Goal: Contribute content: Add original content to the website for others to see

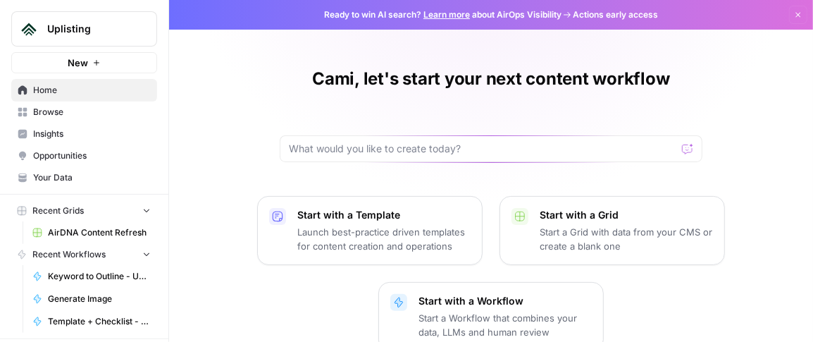
click at [48, 111] on span "Browse" at bounding box center [92, 112] width 118 height 13
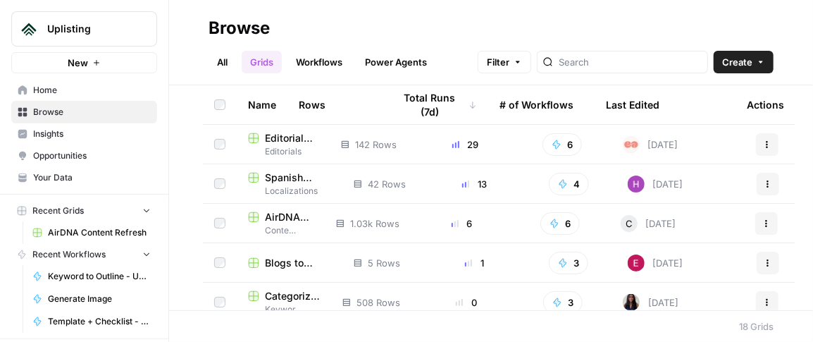
click at [273, 219] on span "AirDNA Content Refresh" at bounding box center [289, 217] width 49 height 14
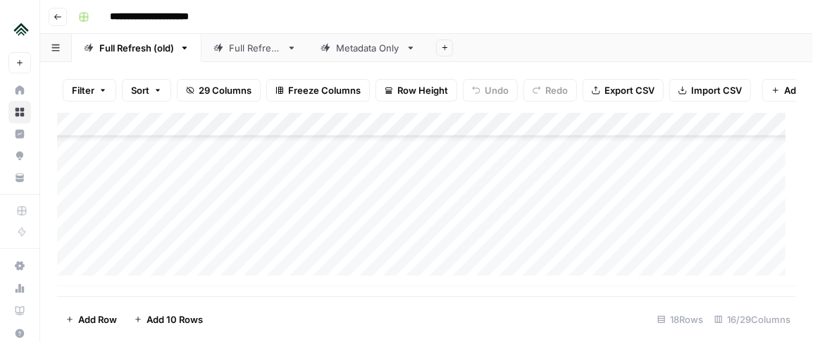
scroll to position [1000, 0]
click at [118, 276] on div "Add Column" at bounding box center [426, 199] width 739 height 173
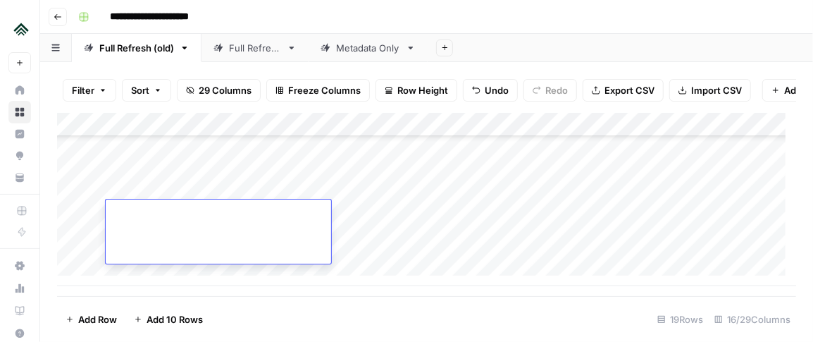
click at [169, 238] on div at bounding box center [219, 231] width 226 height 64
click at [171, 228] on div at bounding box center [219, 231] width 226 height 64
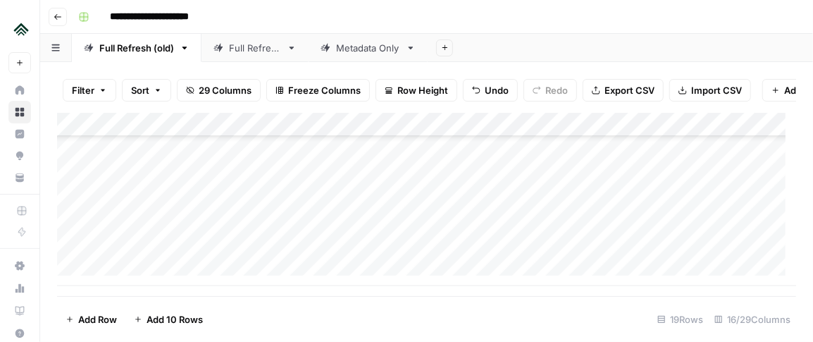
click at [147, 185] on div "Add Column" at bounding box center [426, 199] width 739 height 173
click at [145, 218] on div "Add Column" at bounding box center [426, 199] width 739 height 173
click at [283, 235] on div "Add Column" at bounding box center [426, 199] width 739 height 173
click at [403, 228] on div "Add Column" at bounding box center [426, 199] width 739 height 173
click at [501, 214] on div "Add Column" at bounding box center [426, 199] width 739 height 173
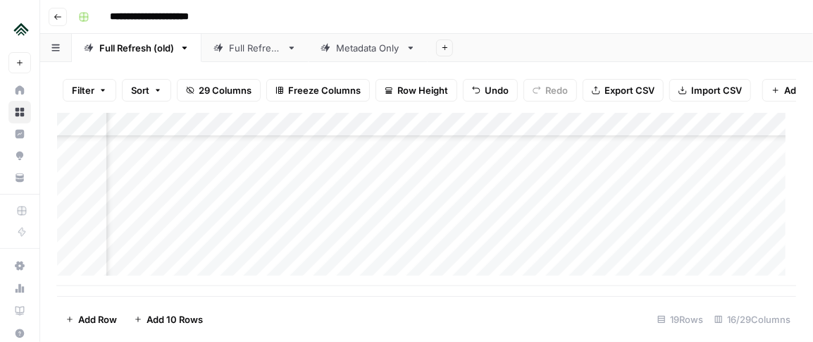
scroll to position [1061, 394]
click at [554, 226] on div "Add Column" at bounding box center [426, 199] width 739 height 173
click at [519, 218] on div "Add Column" at bounding box center [426, 199] width 739 height 173
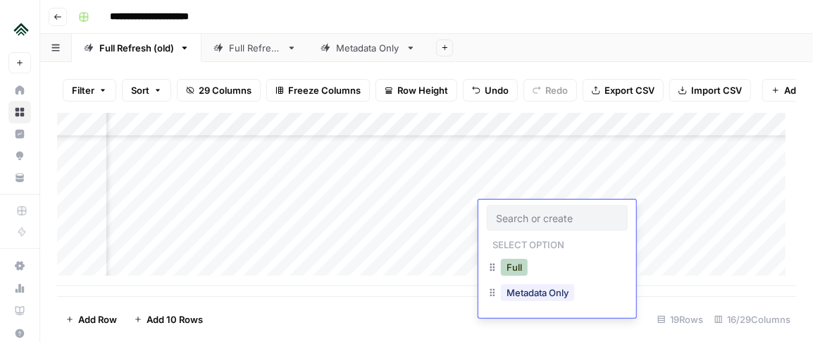
click at [514, 264] on button "Full" at bounding box center [514, 267] width 27 height 17
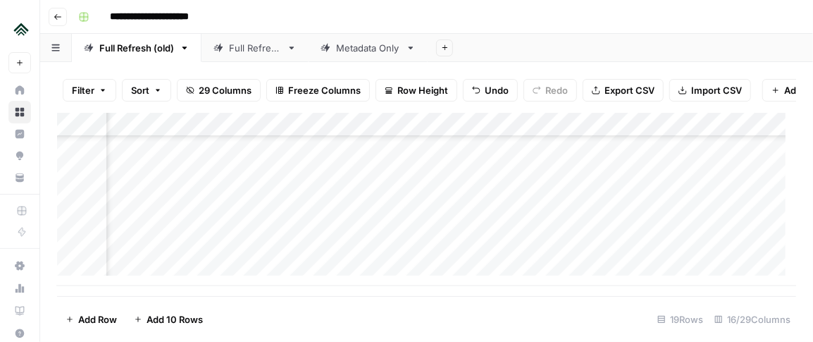
scroll to position [1061, 737]
click at [302, 212] on div "Add Column" at bounding box center [426, 199] width 739 height 173
click at [141, 277] on div "Add Column" at bounding box center [426, 199] width 739 height 173
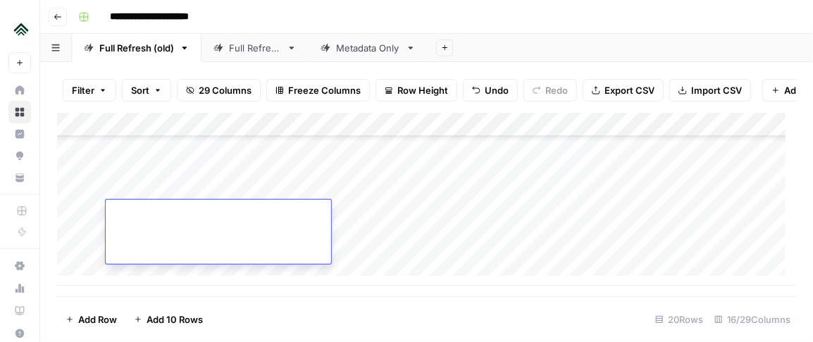
paste textarea "**********"
type textarea "**********"
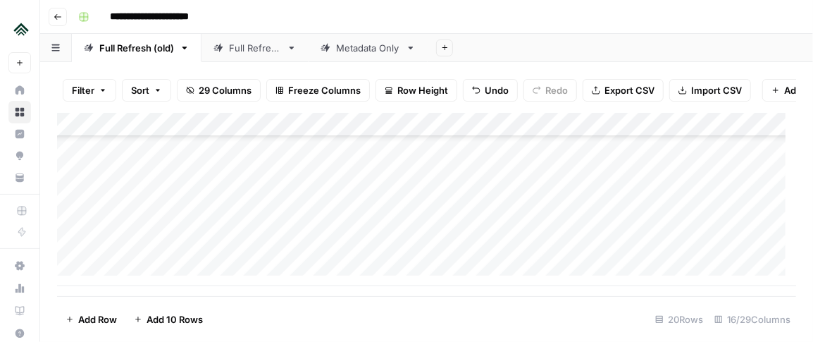
click at [612, 211] on div "Add Column" at bounding box center [426, 199] width 739 height 173
click at [461, 223] on div "Add Column" at bounding box center [426, 199] width 739 height 173
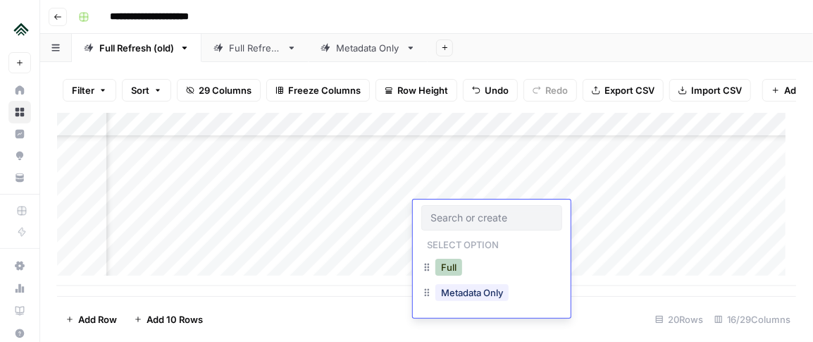
click at [452, 264] on button "Full" at bounding box center [449, 267] width 27 height 17
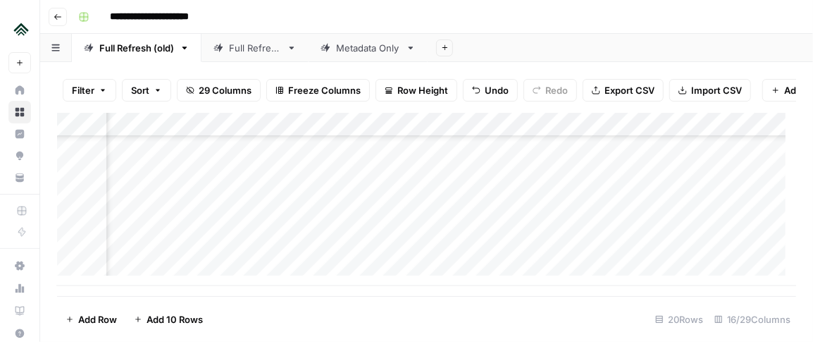
click at [619, 213] on div "Add Column" at bounding box center [426, 199] width 739 height 173
click at [114, 273] on div "Add Column" at bounding box center [426, 199] width 739 height 173
click at [549, 185] on div "Add Column" at bounding box center [426, 199] width 739 height 173
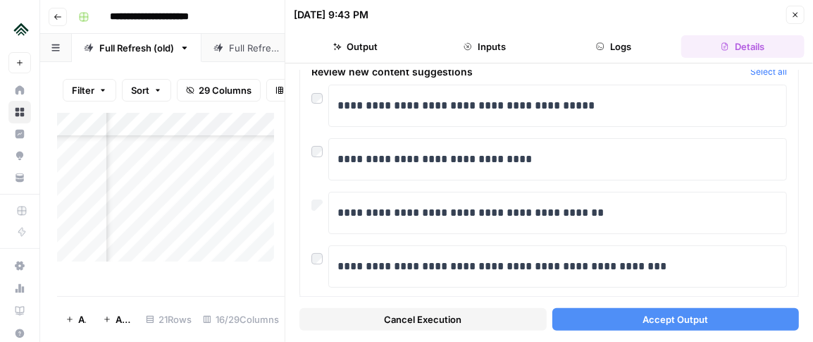
scroll to position [99, 0]
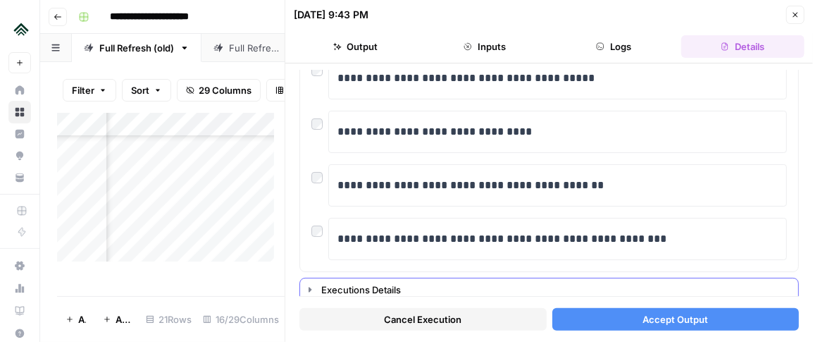
click at [305, 285] on icon "button" at bounding box center [309, 289] width 11 height 11
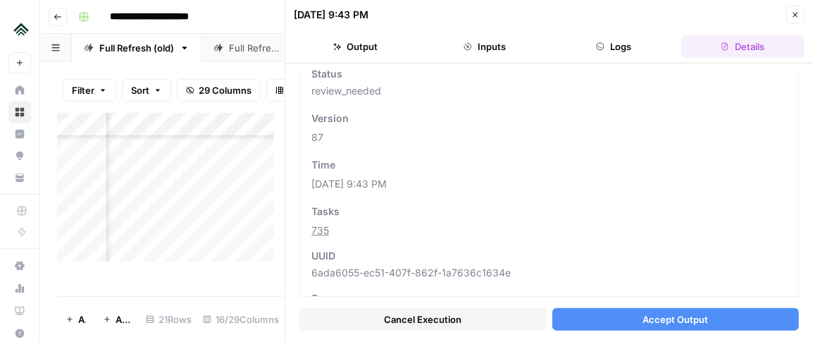
scroll to position [0, 0]
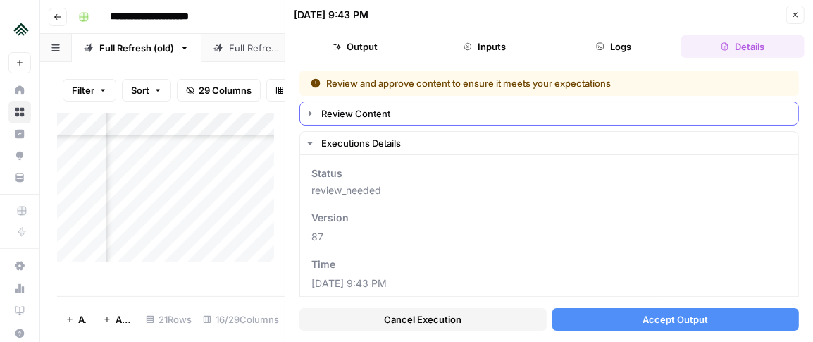
click at [311, 111] on icon "button" at bounding box center [309, 113] width 11 height 11
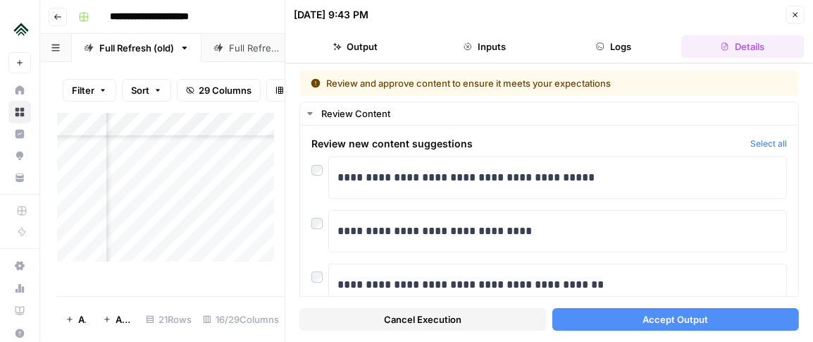
click at [656, 316] on span "Accept Output" at bounding box center [676, 319] width 66 height 14
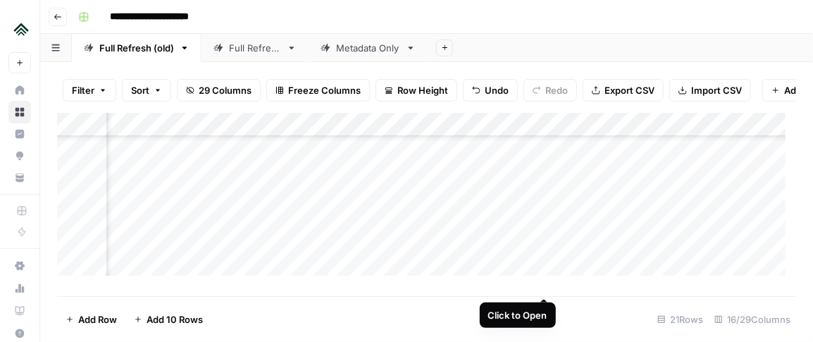
click at [541, 246] on div "Add Column" at bounding box center [426, 199] width 739 height 173
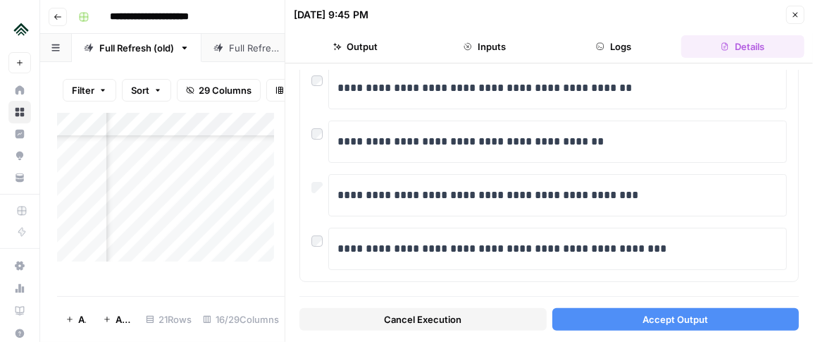
scroll to position [90, 0]
click at [303, 240] on div "**********" at bounding box center [549, 157] width 498 height 245
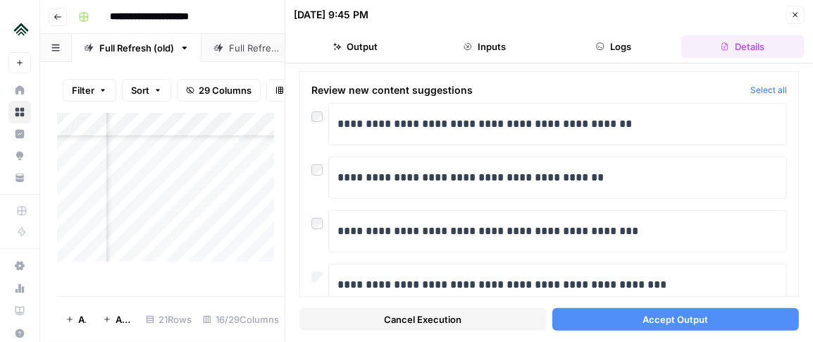
scroll to position [51, 0]
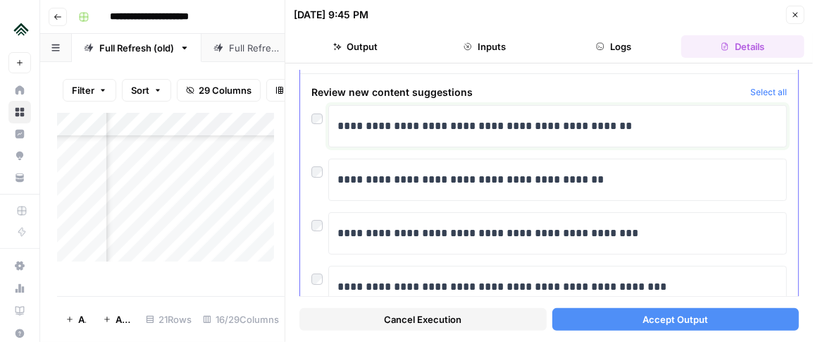
click at [355, 125] on p "**********" at bounding box center [553, 126] width 431 height 18
click at [657, 322] on span "Accept Output" at bounding box center [676, 319] width 66 height 14
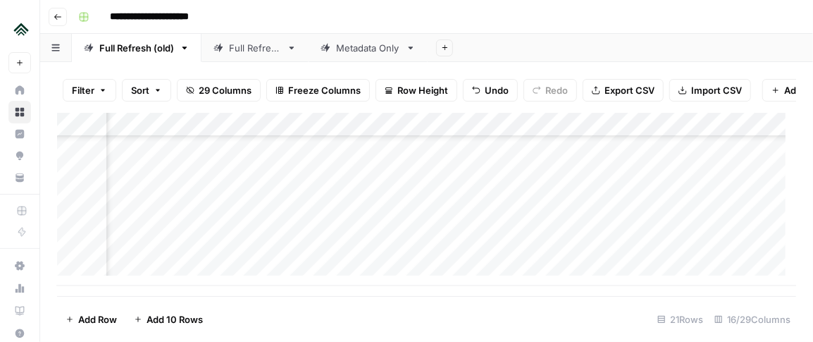
scroll to position [1186, 0]
click at [175, 222] on div "Add Column" at bounding box center [426, 199] width 739 height 173
click at [149, 276] on div "Add Column" at bounding box center [426, 199] width 739 height 173
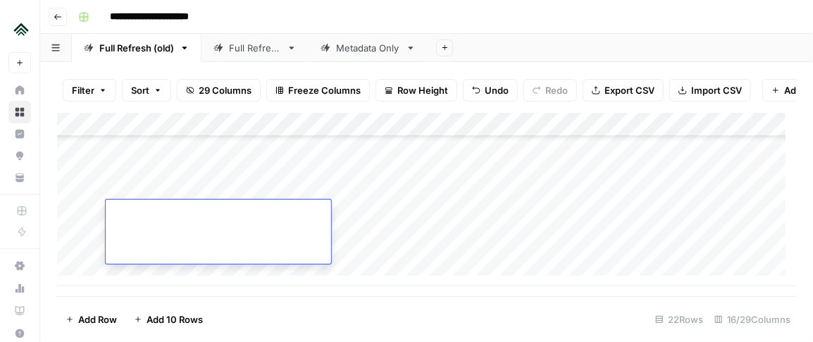
paste textarea "**********"
type textarea "**********"
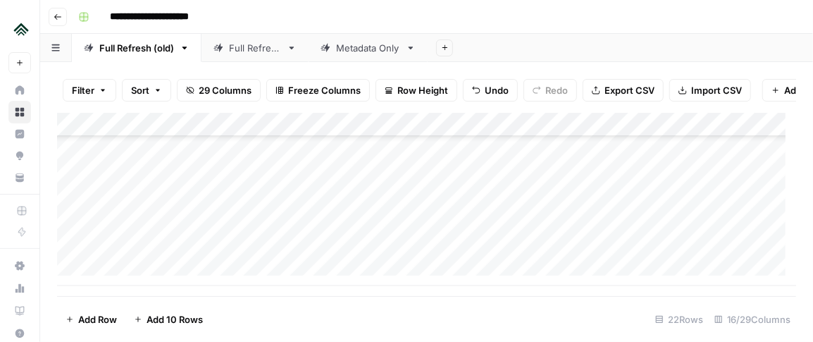
click at [314, 234] on div "Add Column" at bounding box center [426, 199] width 739 height 173
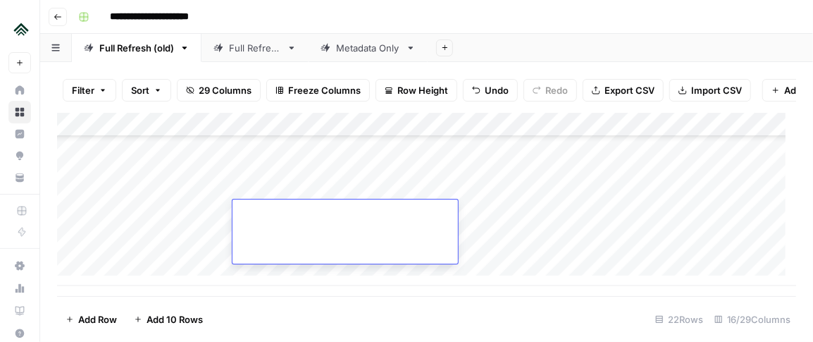
type textarea "**********"
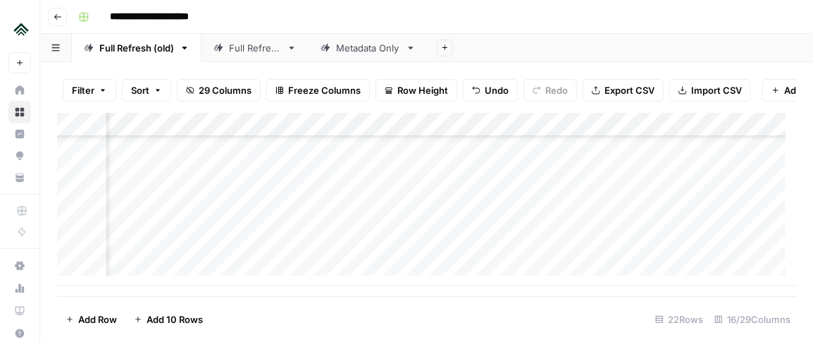
scroll to position [1248, 643]
drag, startPoint x: 686, startPoint y: 314, endPoint x: 695, endPoint y: 316, distance: 8.6
click at [695, 316] on div "22 Rows" at bounding box center [679, 319] width 59 height 23
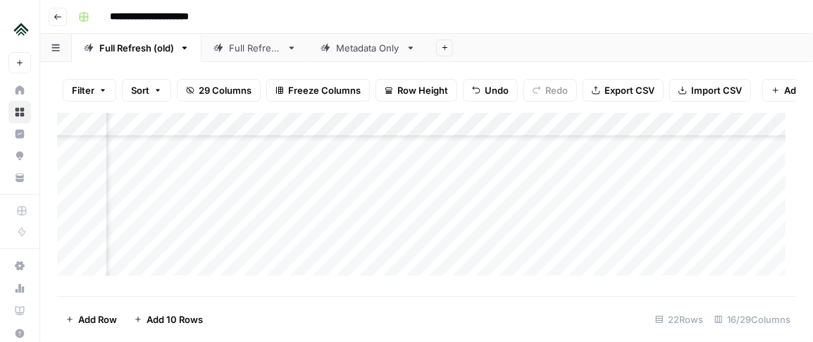
click at [695, 316] on div "22 Rows" at bounding box center [679, 319] width 59 height 23
click at [592, 190] on div "Add Column" at bounding box center [426, 199] width 739 height 173
click at [582, 211] on div "Add Column" at bounding box center [426, 199] width 739 height 173
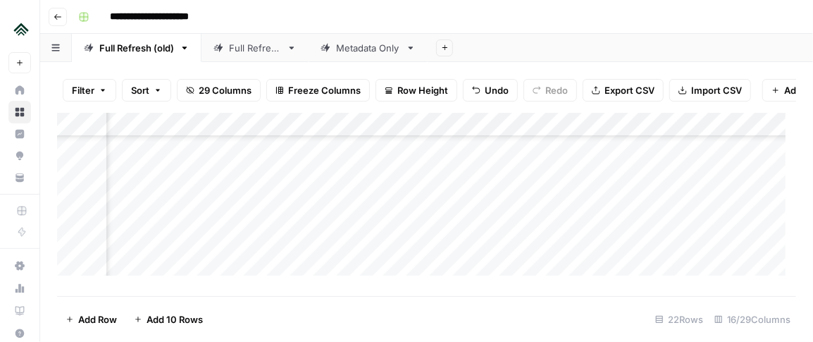
click at [585, 202] on div "Add Column" at bounding box center [426, 199] width 739 height 173
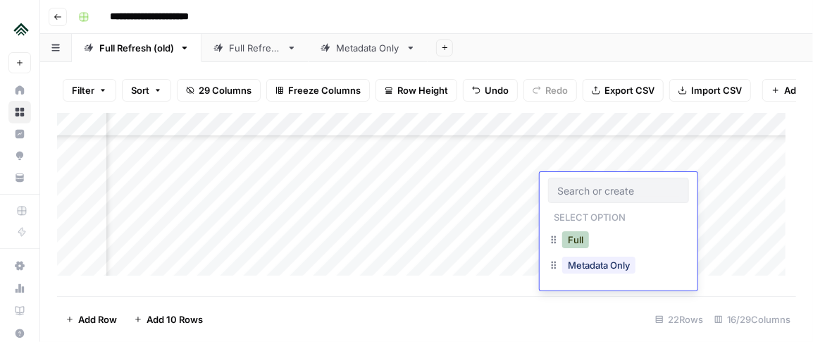
click at [563, 237] on button "Full" at bounding box center [575, 239] width 27 height 17
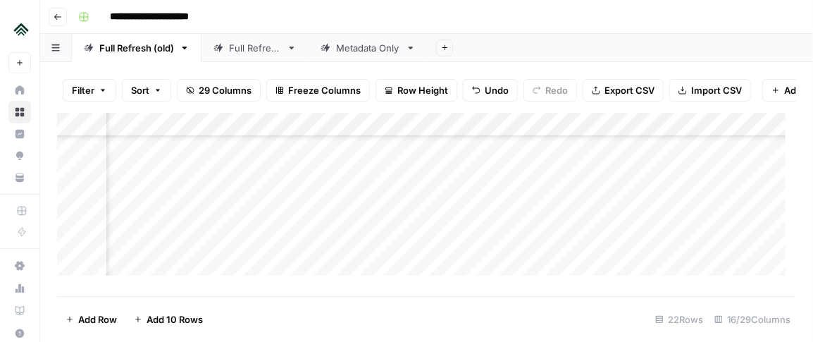
click at [748, 190] on div "Add Column" at bounding box center [426, 199] width 739 height 173
click at [282, 247] on div "Add Column" at bounding box center [426, 199] width 739 height 173
click at [388, 247] on div "Add Column" at bounding box center [426, 199] width 739 height 173
click at [392, 247] on div "Add Column" at bounding box center [426, 199] width 739 height 173
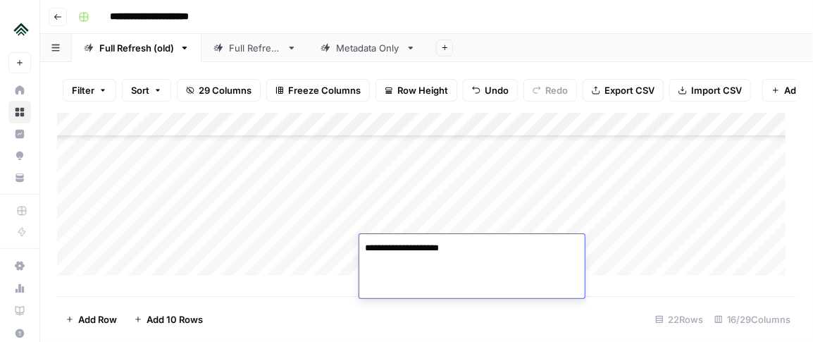
click at [389, 247] on textarea "**********" at bounding box center [472, 248] width 226 height 20
type textarea "**********"
click at [306, 268] on div "Add Column" at bounding box center [426, 199] width 739 height 173
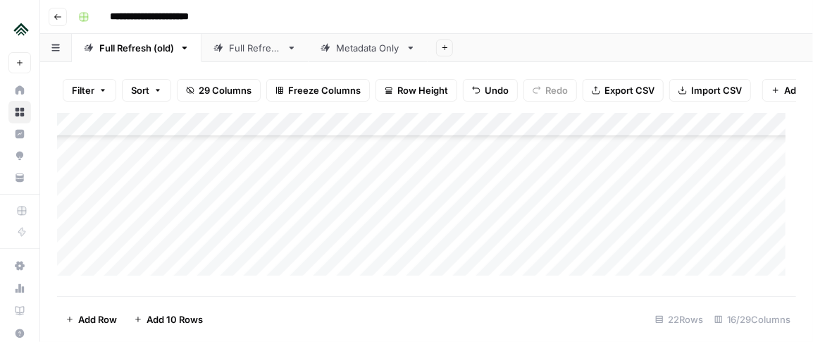
click at [547, 266] on div "Add Column" at bounding box center [426, 199] width 739 height 173
click at [713, 247] on div "Add Column" at bounding box center [426, 199] width 739 height 173
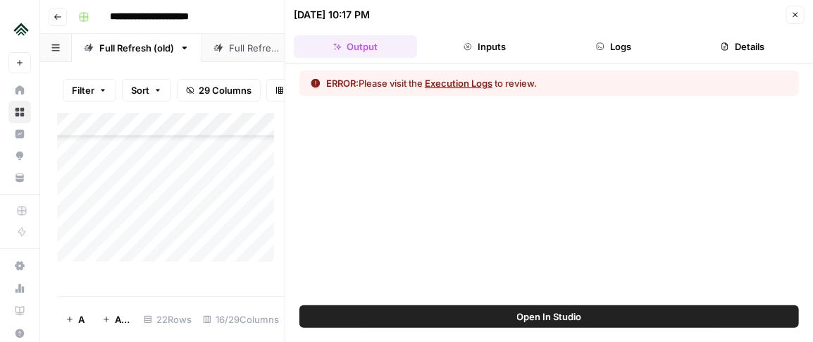
click at [791, 11] on button "Close" at bounding box center [795, 15] width 18 height 18
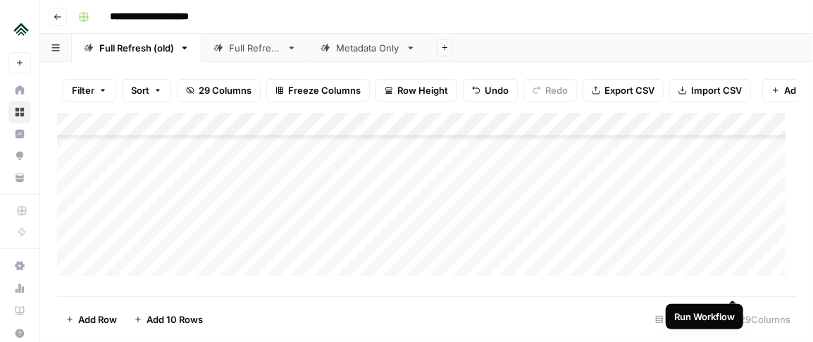
click at [734, 245] on div "Add Column" at bounding box center [426, 199] width 739 height 173
click at [550, 271] on div "Add Column" at bounding box center [426, 199] width 739 height 173
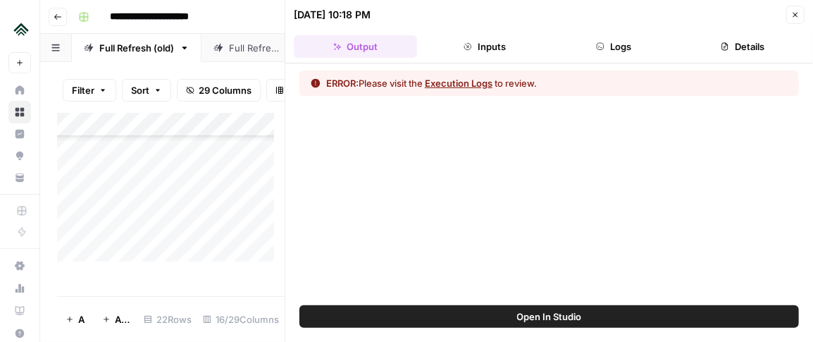
click at [495, 48] on button "Inputs" at bounding box center [484, 46] width 123 height 23
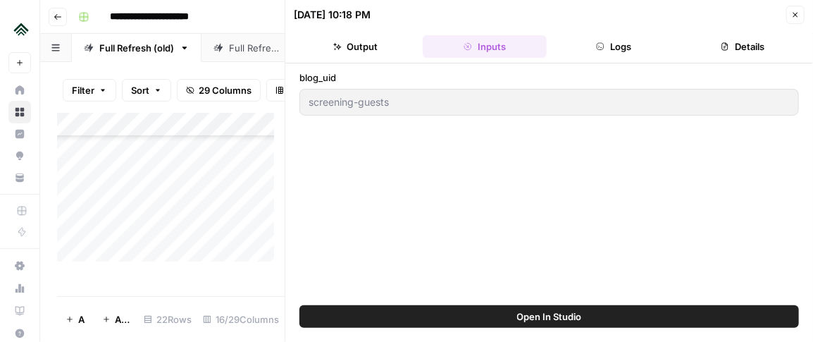
click at [612, 47] on button "Logs" at bounding box center [613, 46] width 123 height 23
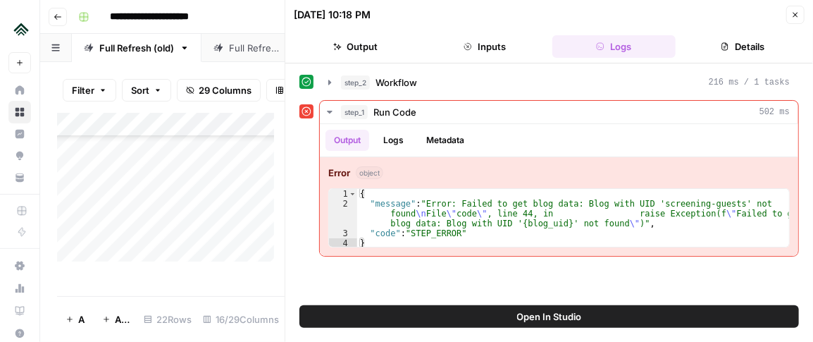
click at [488, 47] on button "Inputs" at bounding box center [484, 46] width 123 height 23
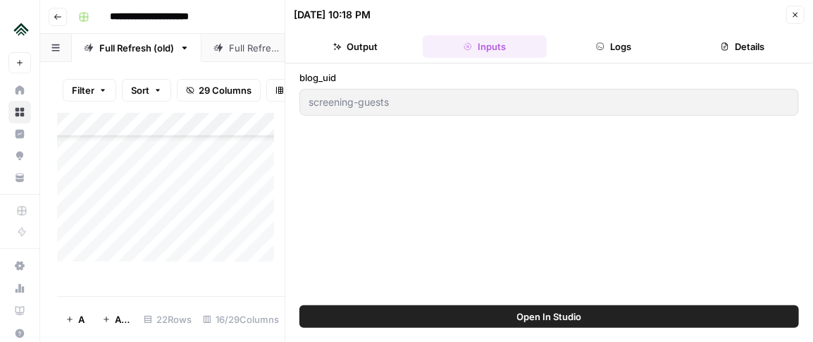
click at [801, 17] on button "Close" at bounding box center [795, 15] width 18 height 18
type input "blog/screening-guests"
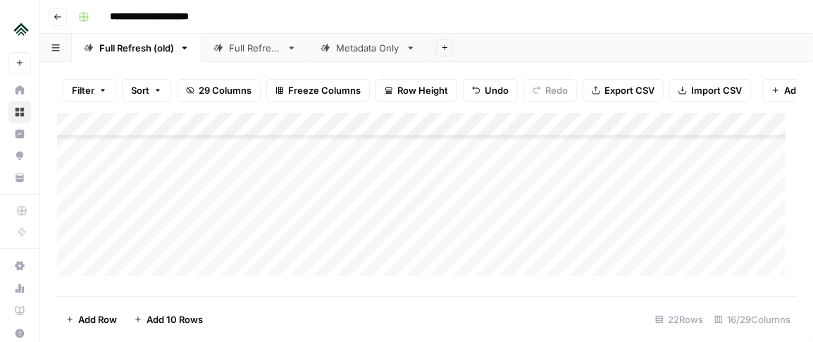
click at [409, 255] on div "Add Column" at bounding box center [426, 199] width 739 height 173
click at [733, 247] on div "Add Column" at bounding box center [426, 199] width 739 height 173
click at [253, 257] on div "Add Column" at bounding box center [426, 199] width 739 height 173
click at [253, 247] on div "Add Column" at bounding box center [426, 199] width 739 height 173
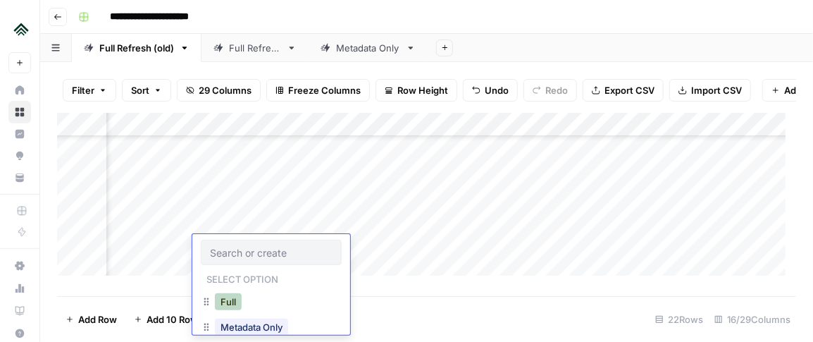
click at [228, 296] on button "Full" at bounding box center [228, 301] width 27 height 17
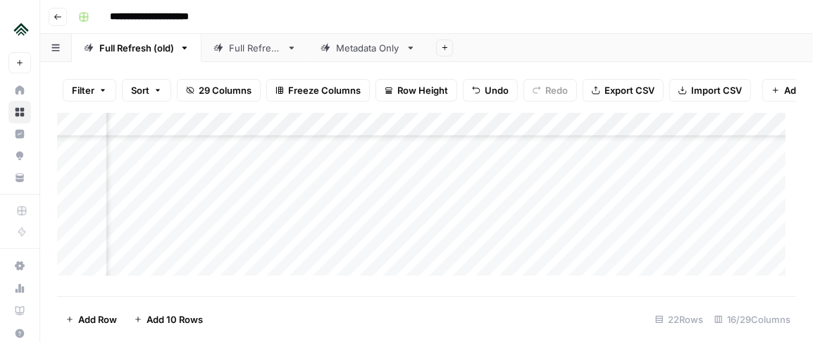
click at [401, 248] on div "Add Column" at bounding box center [426, 199] width 739 height 173
click at [453, 180] on div "Add Column" at bounding box center [426, 199] width 739 height 173
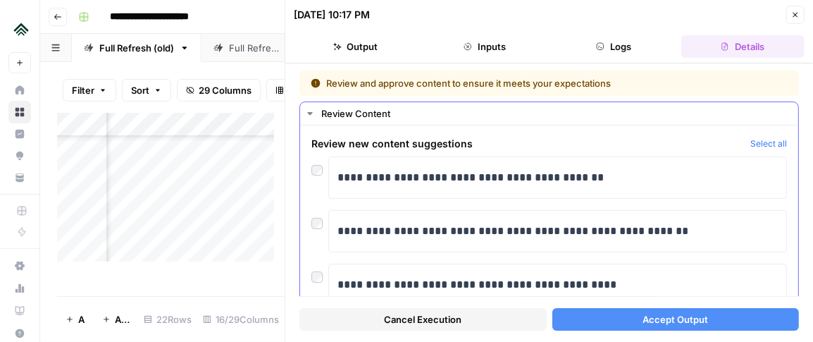
click at [314, 283] on div "**********" at bounding box center [549, 285] width 476 height 42
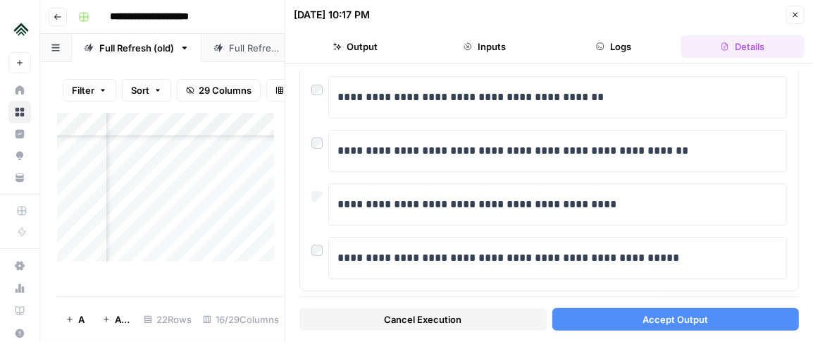
scroll to position [99, 0]
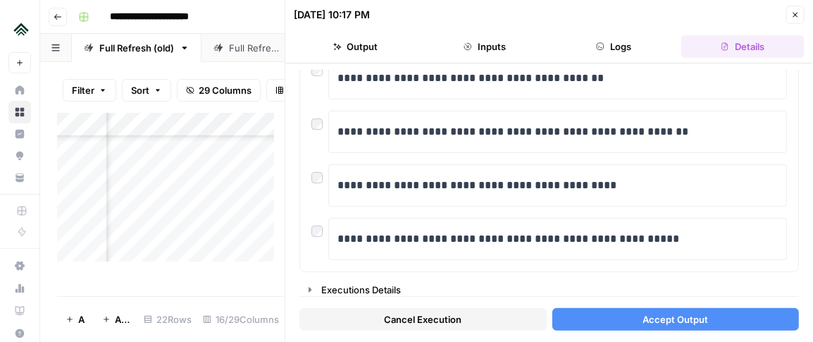
click at [674, 319] on span "Accept Output" at bounding box center [676, 319] width 66 height 14
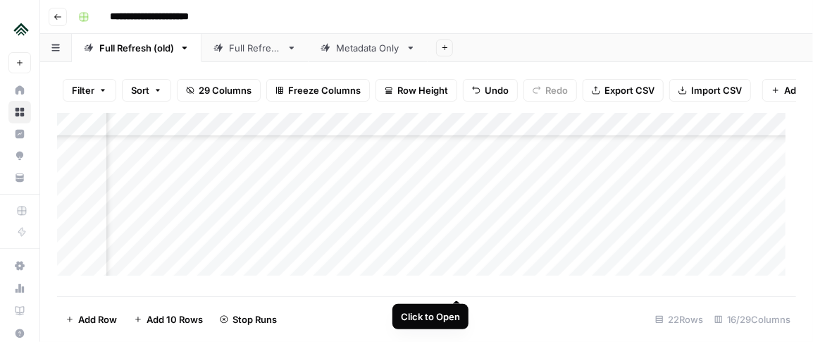
click at [456, 248] on div "Add Column" at bounding box center [426, 199] width 739 height 173
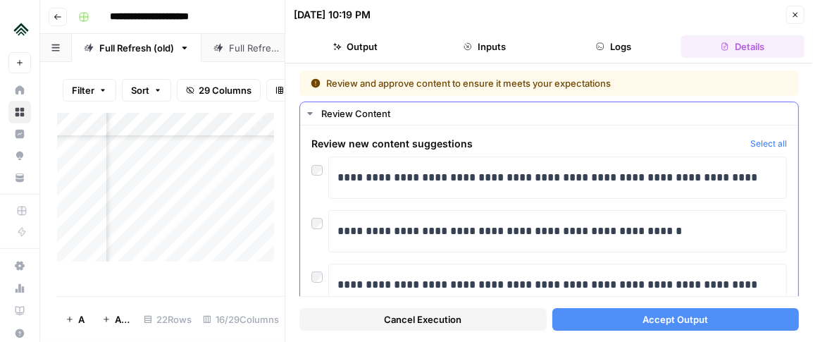
click at [758, 144] on button "Select all" at bounding box center [769, 144] width 37 height 14
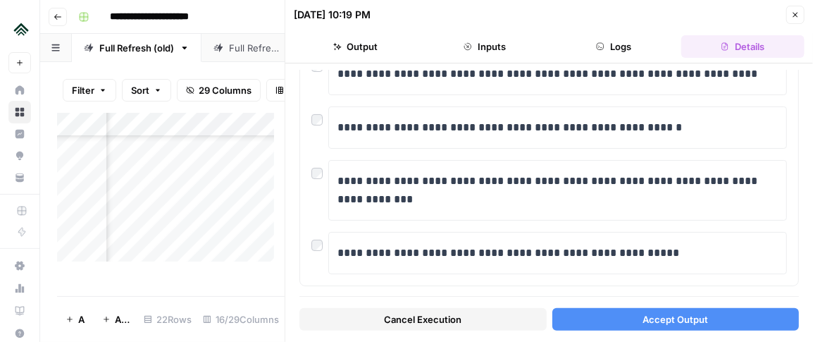
scroll to position [118, 0]
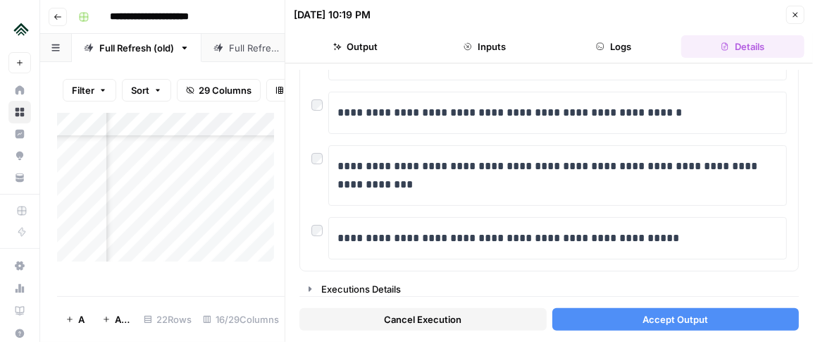
click at [650, 320] on span "Accept Output" at bounding box center [676, 319] width 66 height 14
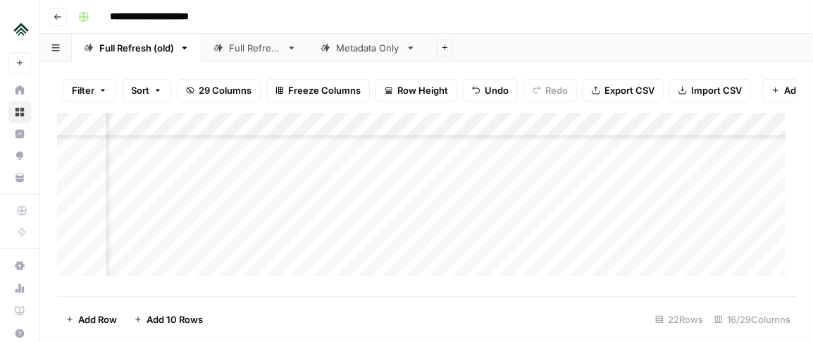
click at [390, 262] on div "Add Column" at bounding box center [426, 199] width 739 height 173
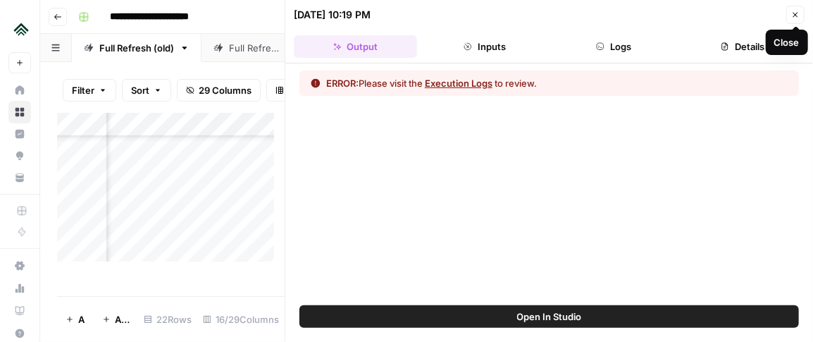
click at [796, 15] on icon "button" at bounding box center [795, 15] width 8 height 8
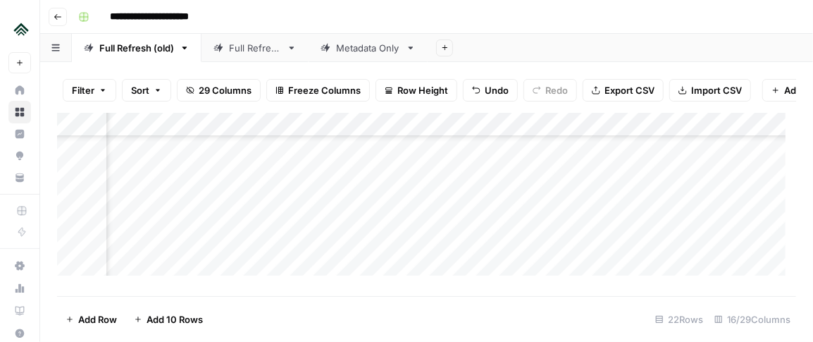
scroll to position [1213, 741]
click at [407, 249] on div "Add Column" at bounding box center [426, 199] width 739 height 173
click at [343, 224] on div "Add Column" at bounding box center [426, 199] width 739 height 173
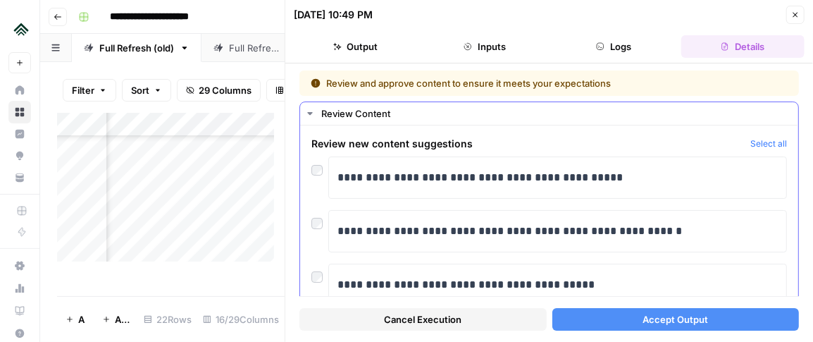
click at [751, 141] on button "Select all" at bounding box center [769, 144] width 37 height 14
click at [751, 140] on button "Select all" at bounding box center [769, 144] width 37 height 14
click at [652, 323] on span "Accept Output" at bounding box center [676, 319] width 66 height 14
